Goal: Information Seeking & Learning: Learn about a topic

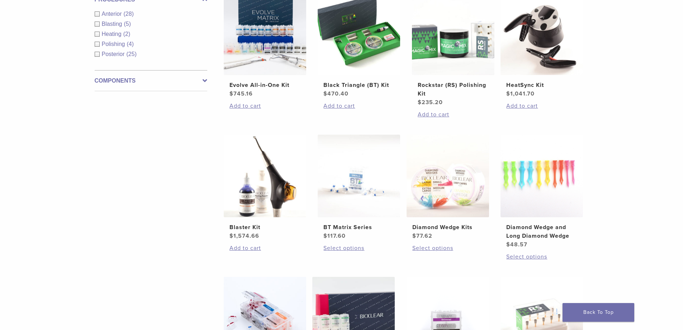
scroll to position [287, 0]
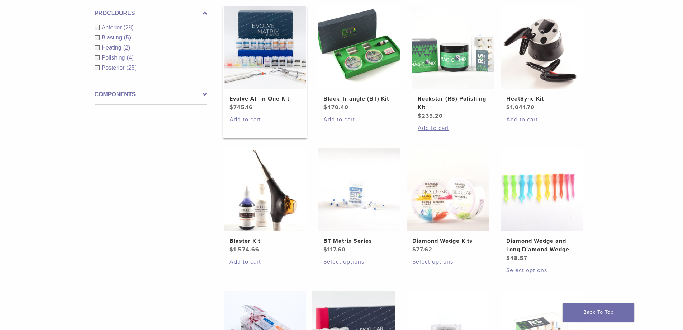
click at [256, 95] on h2 "Evolve All-in-One Kit" at bounding box center [265, 98] width 71 height 9
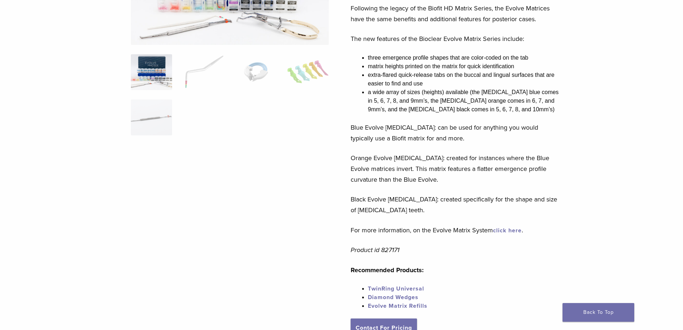
scroll to position [215, 0]
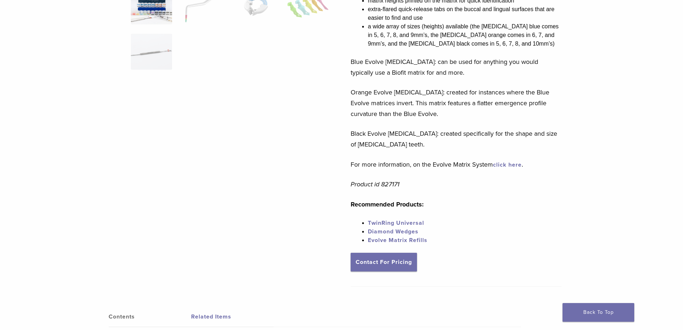
click at [387, 241] on link "Evolve Matrix Refills" at bounding box center [398, 239] width 60 height 7
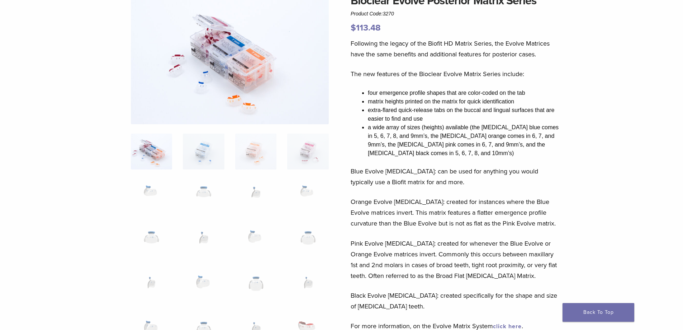
scroll to position [72, 0]
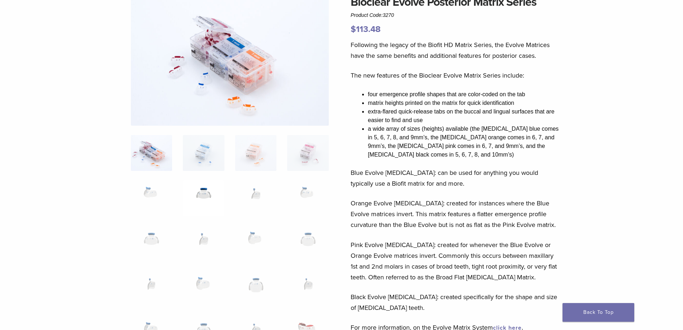
click at [200, 197] on img at bounding box center [203, 198] width 41 height 36
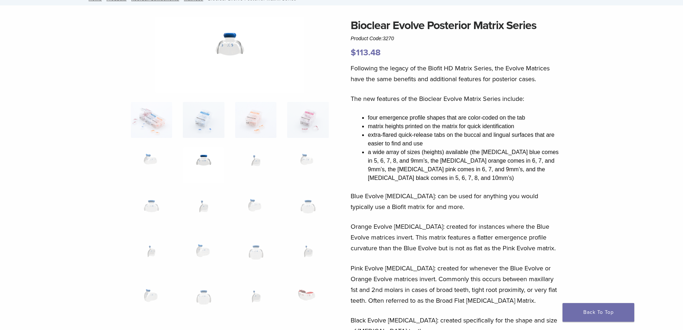
scroll to position [36, 0]
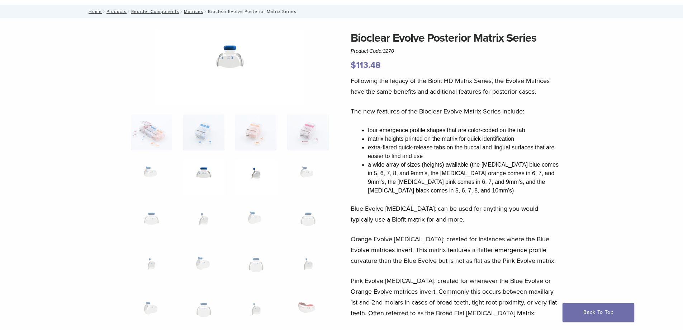
click at [254, 173] on img at bounding box center [255, 178] width 41 height 36
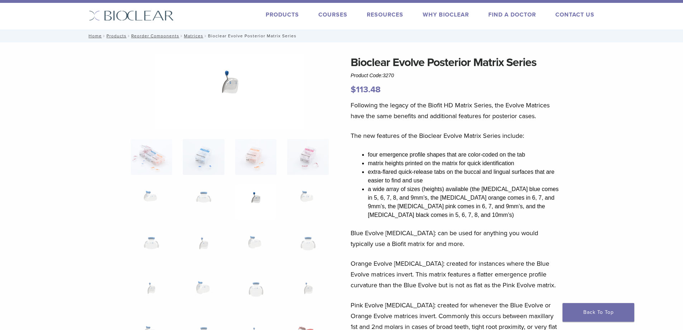
scroll to position [0, 0]
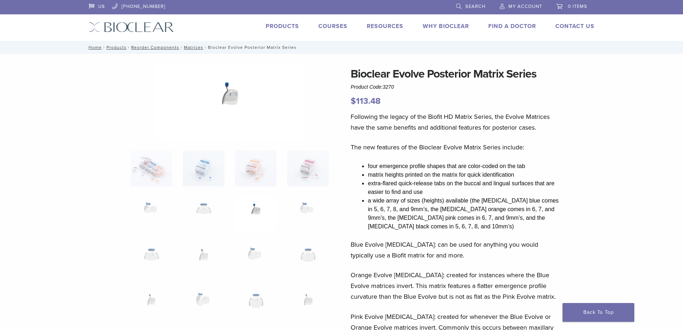
click at [287, 28] on link "Products" at bounding box center [282, 26] width 33 height 7
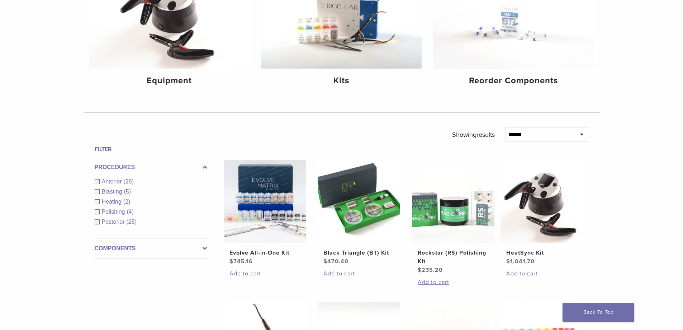
scroll to position [179, 0]
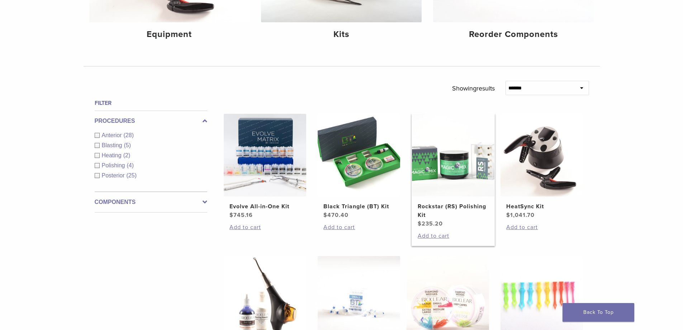
click at [461, 175] on img at bounding box center [453, 155] width 83 height 83
